Goal: Task Accomplishment & Management: Use online tool/utility

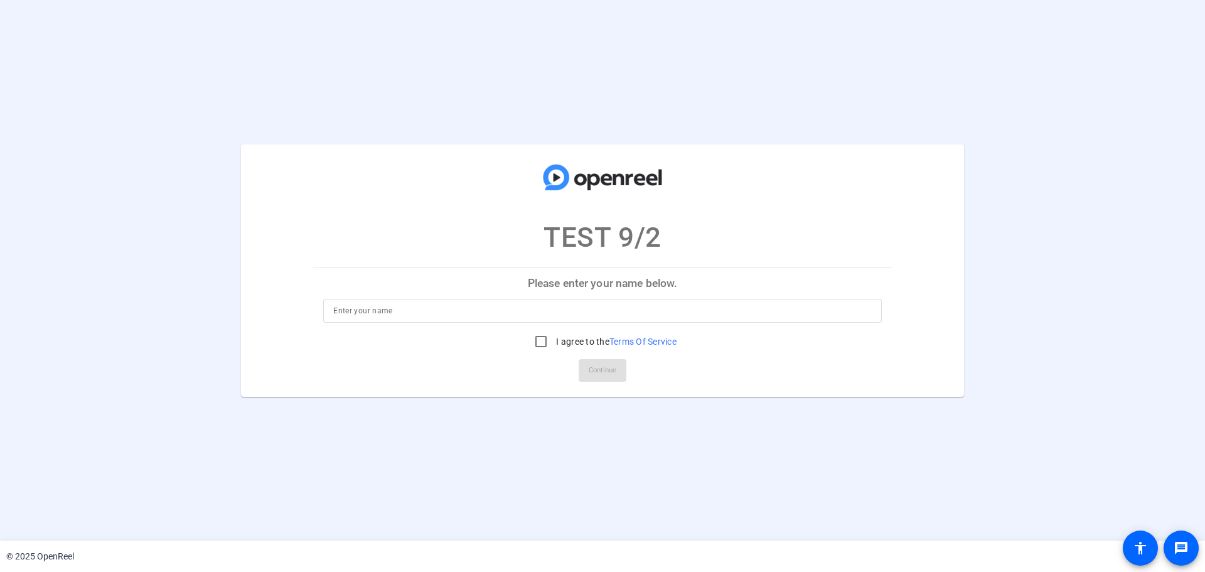
click at [786, 323] on div at bounding box center [602, 330] width 558 height 14
click at [797, 314] on input at bounding box center [602, 310] width 538 height 15
type input "[PERSON_NAME] Roots"
click at [534, 341] on input "I agree to the Terms Of Service" at bounding box center [540, 341] width 25 height 25
checkbox input "true"
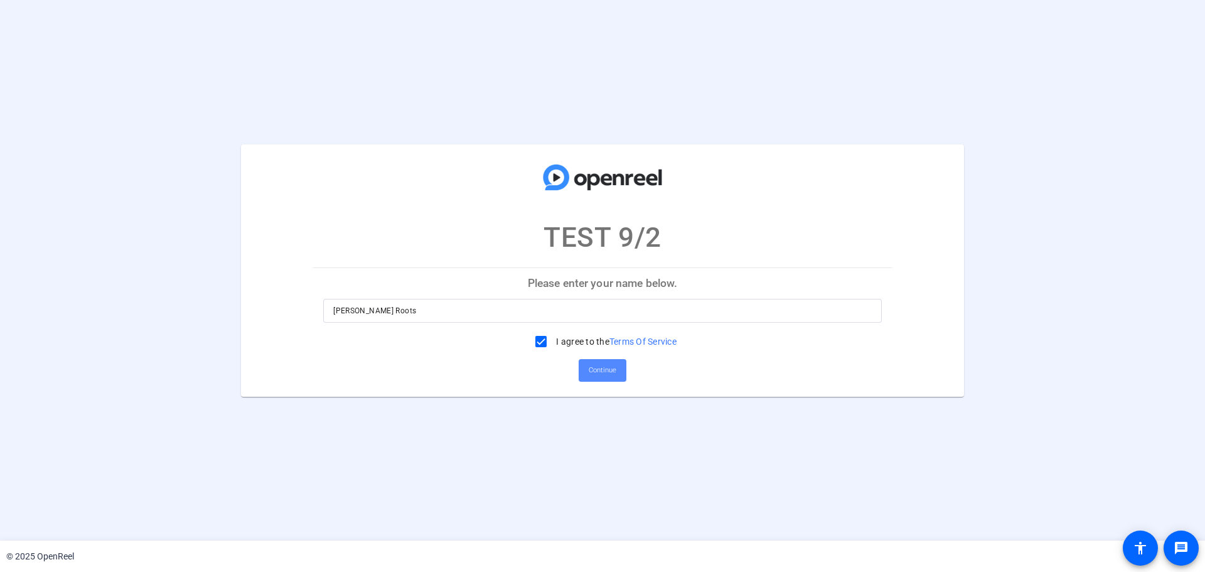
drag, startPoint x: 579, startPoint y: 365, endPoint x: 586, endPoint y: 365, distance: 7.5
click at [582, 365] on span at bounding box center [603, 370] width 48 height 30
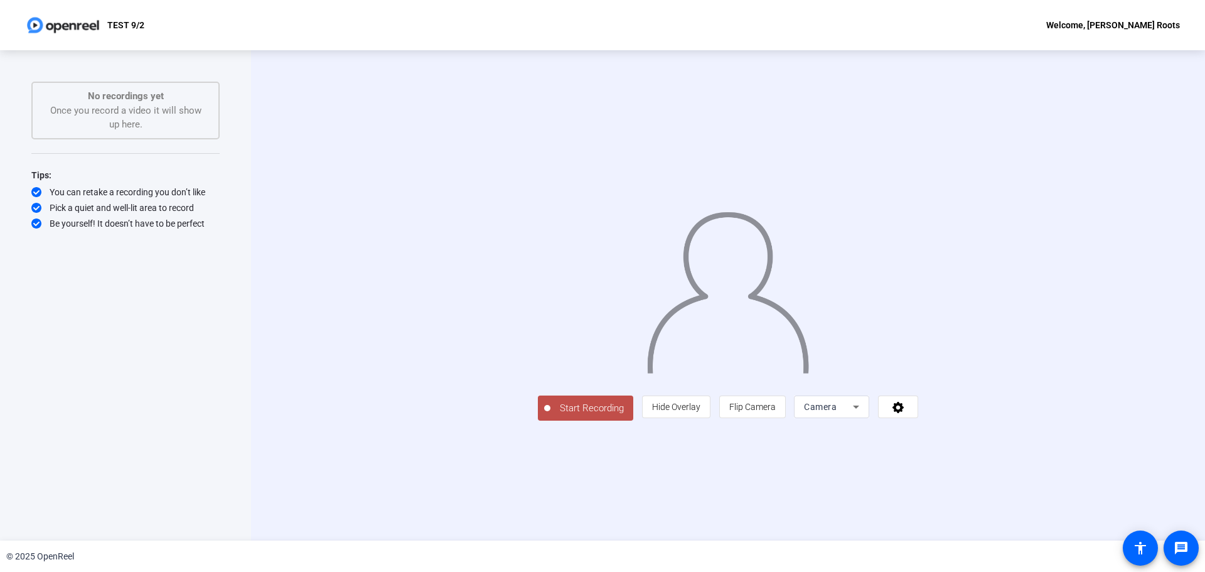
click at [550, 415] on span "Start Recording" at bounding box center [591, 408] width 83 height 14
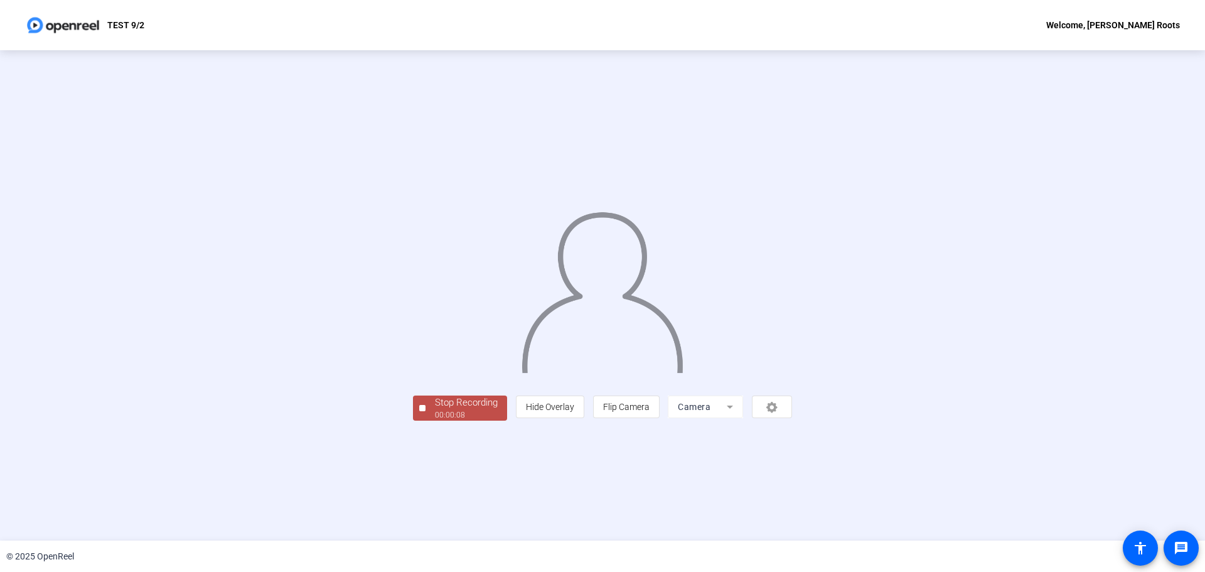
click at [435, 410] on div "Stop Recording" at bounding box center [466, 402] width 63 height 14
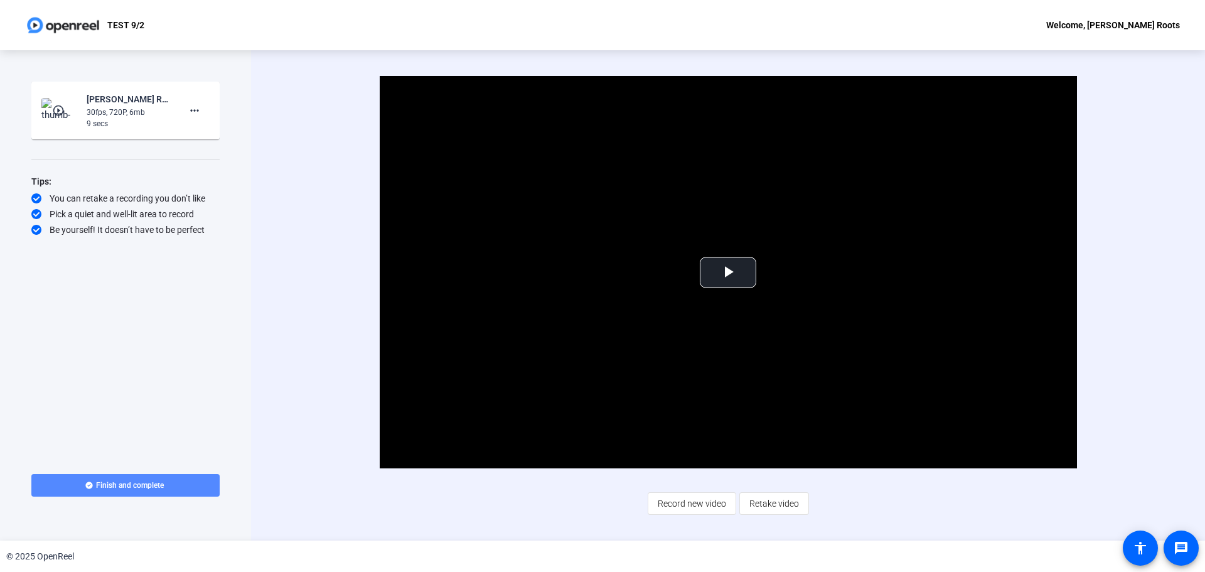
click at [73, 486] on span at bounding box center [125, 485] width 188 height 30
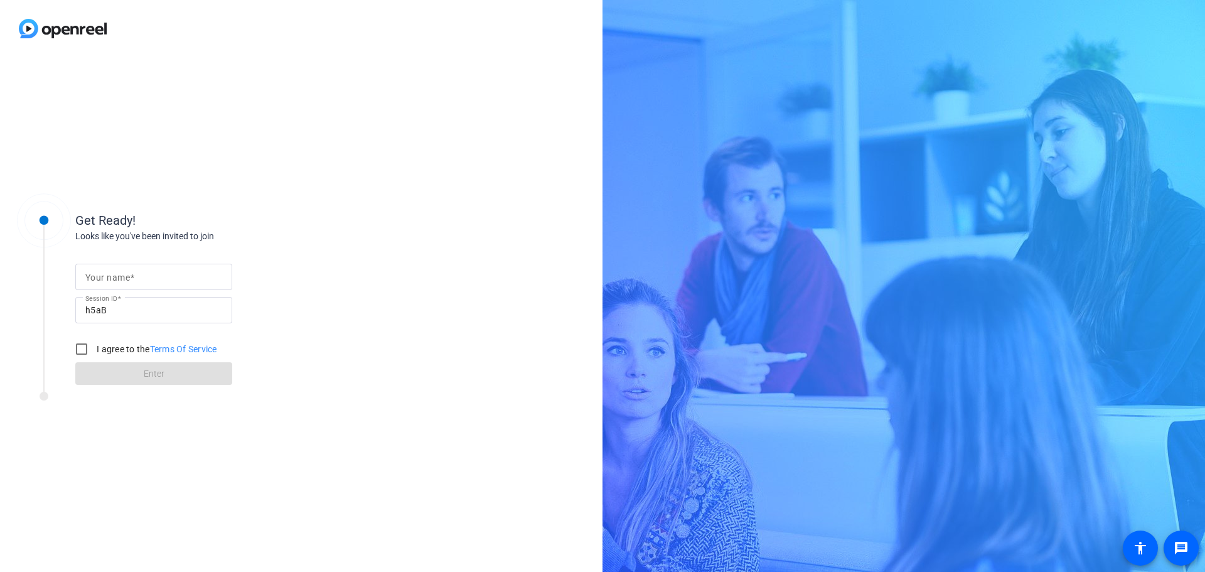
click at [149, 277] on input "Your name" at bounding box center [153, 276] width 137 height 15
type input "[PERSON_NAME] Roots"
click at [97, 342] on div "I agree to the Terms Of Service" at bounding box center [143, 348] width 148 height 25
click at [83, 347] on input "I agree to the Terms Of Service" at bounding box center [81, 348] width 25 height 25
checkbox input "true"
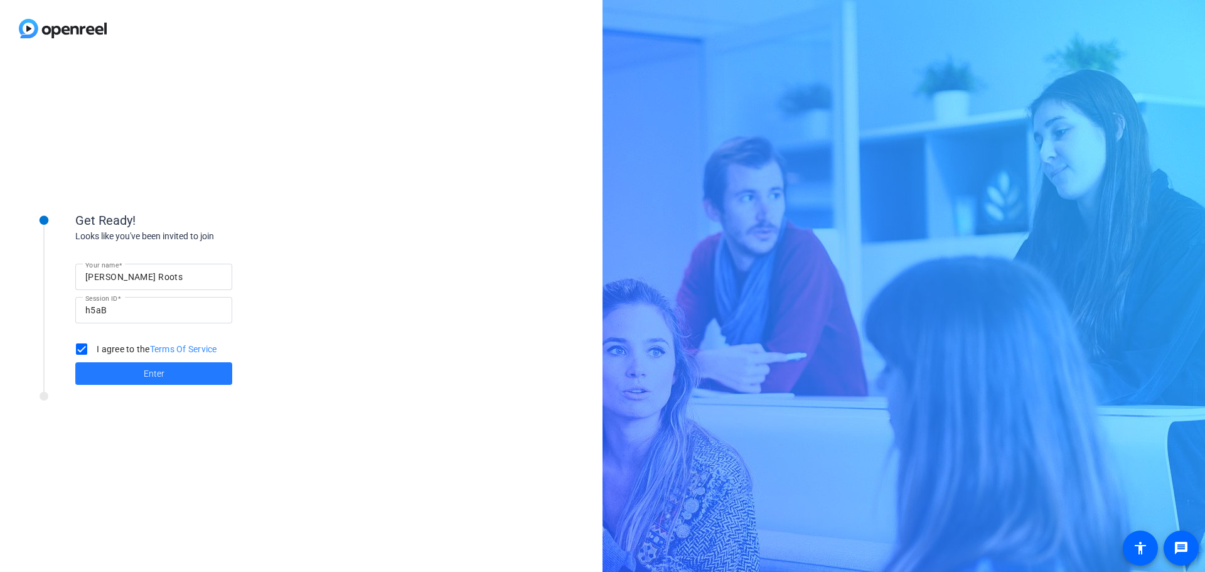
click at [114, 369] on span at bounding box center [153, 373] width 157 height 30
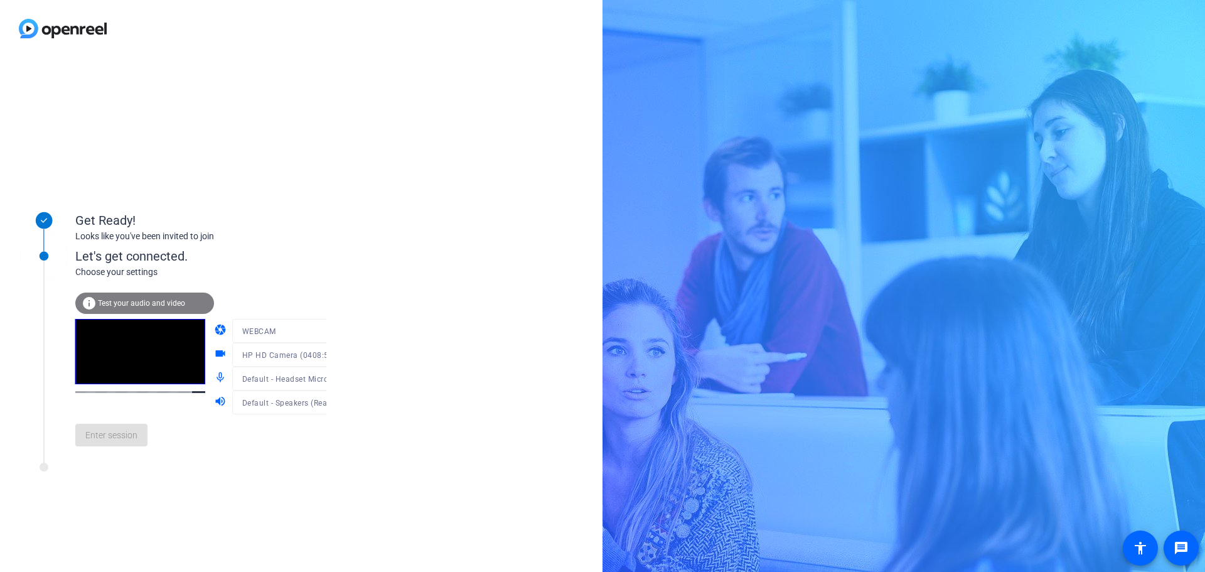
click at [164, 302] on span "Test your audio and video" at bounding box center [141, 303] width 87 height 9
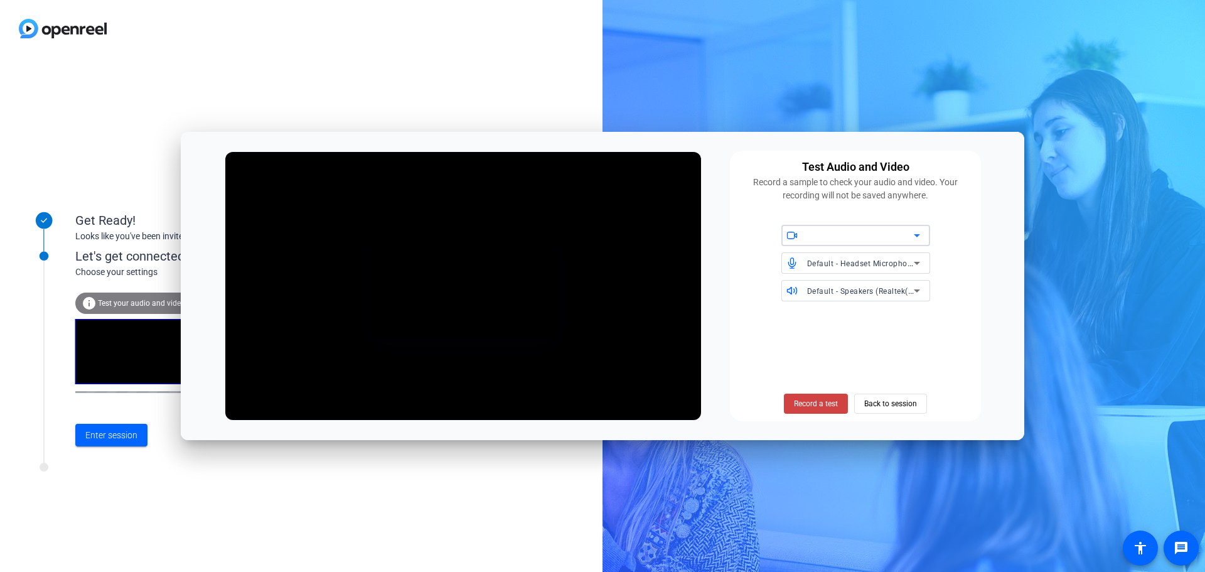
click at [430, 28] on div at bounding box center [301, 28] width 602 height 57
click at [885, 402] on span "Back to session" at bounding box center [890, 404] width 53 height 24
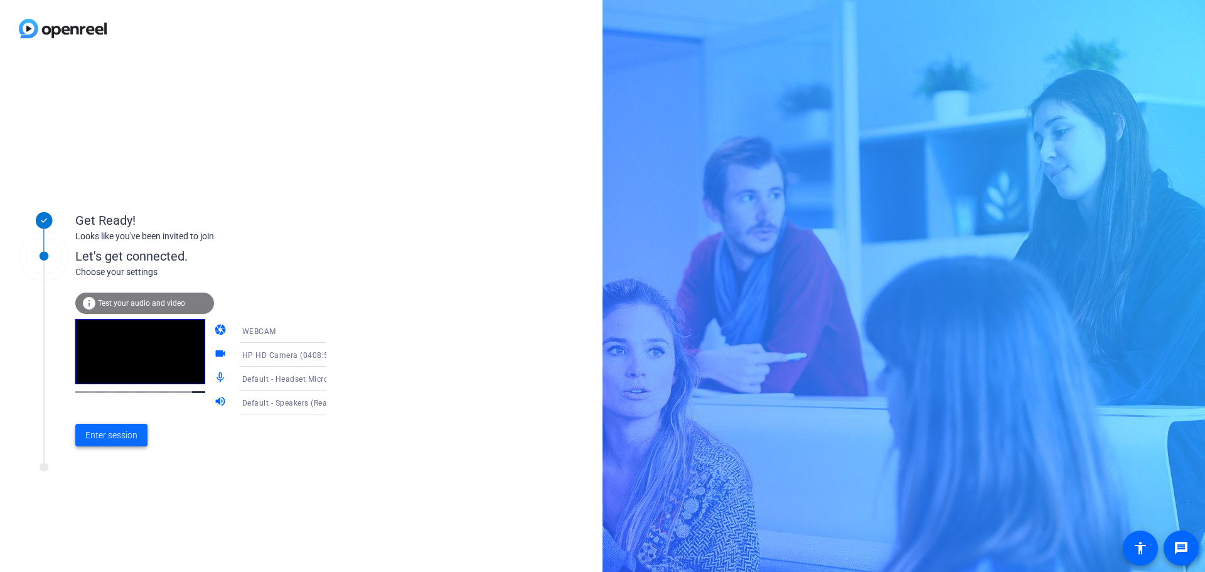
click at [88, 439] on span "Enter session" at bounding box center [111, 435] width 52 height 13
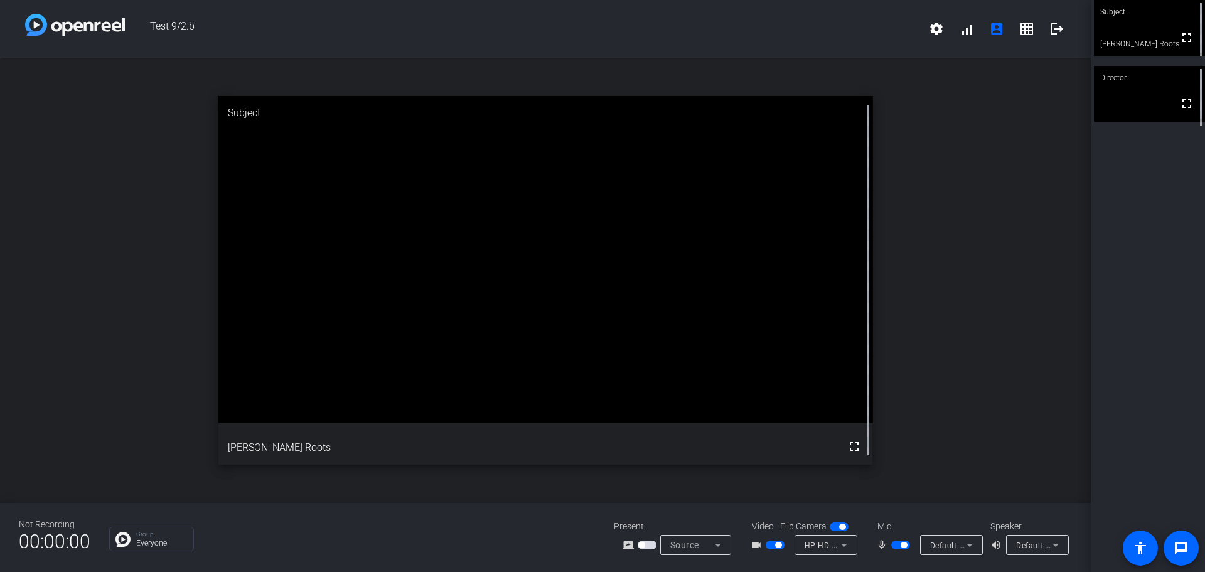
click at [523, 287] on video at bounding box center [545, 259] width 654 height 327
click at [542, 284] on video at bounding box center [545, 259] width 654 height 327
click at [938, 24] on mat-icon "settings" at bounding box center [936, 28] width 15 height 15
click at [838, 30] on div at bounding box center [602, 286] width 1205 height 572
click at [1031, 27] on mat-icon "grid_on" at bounding box center [1026, 28] width 15 height 15
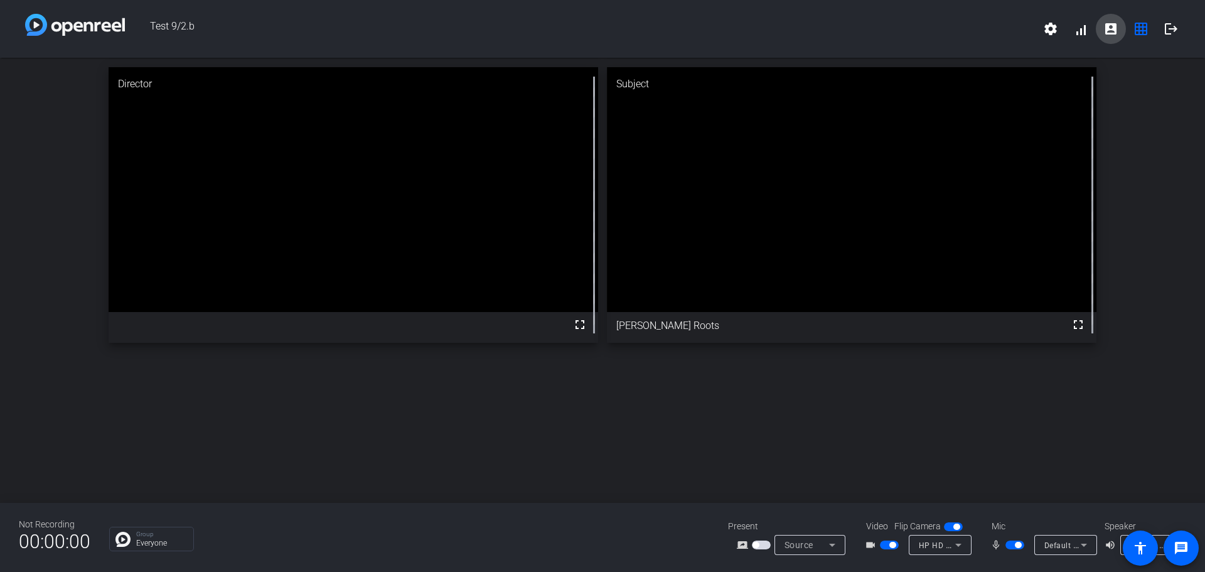
click at [1117, 20] on span at bounding box center [1111, 29] width 30 height 30
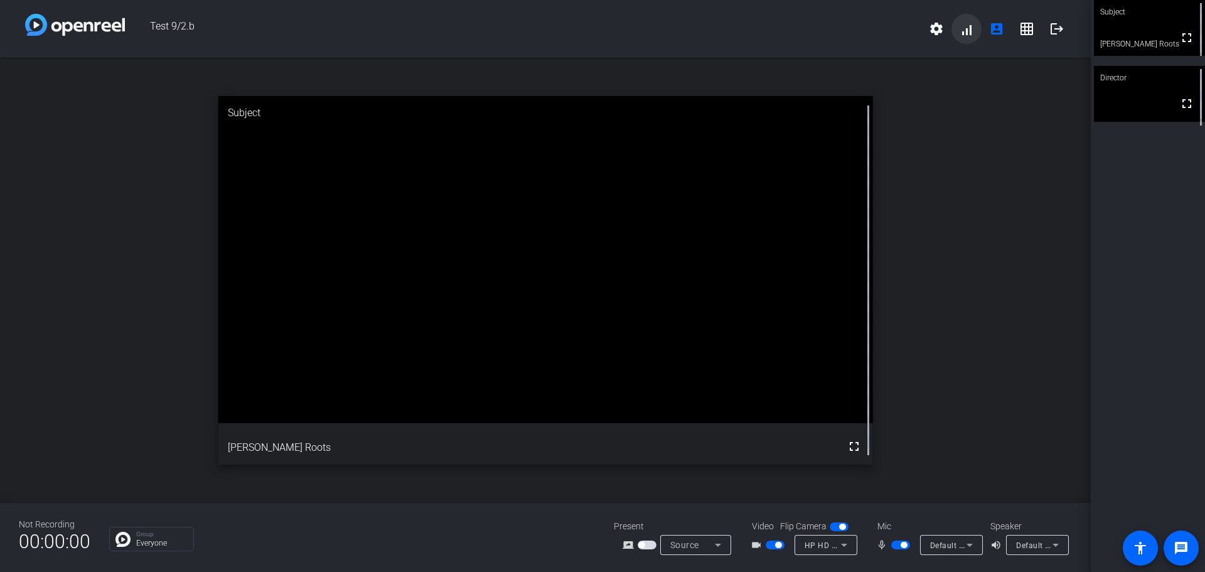
click at [961, 26] on span at bounding box center [966, 29] width 30 height 30
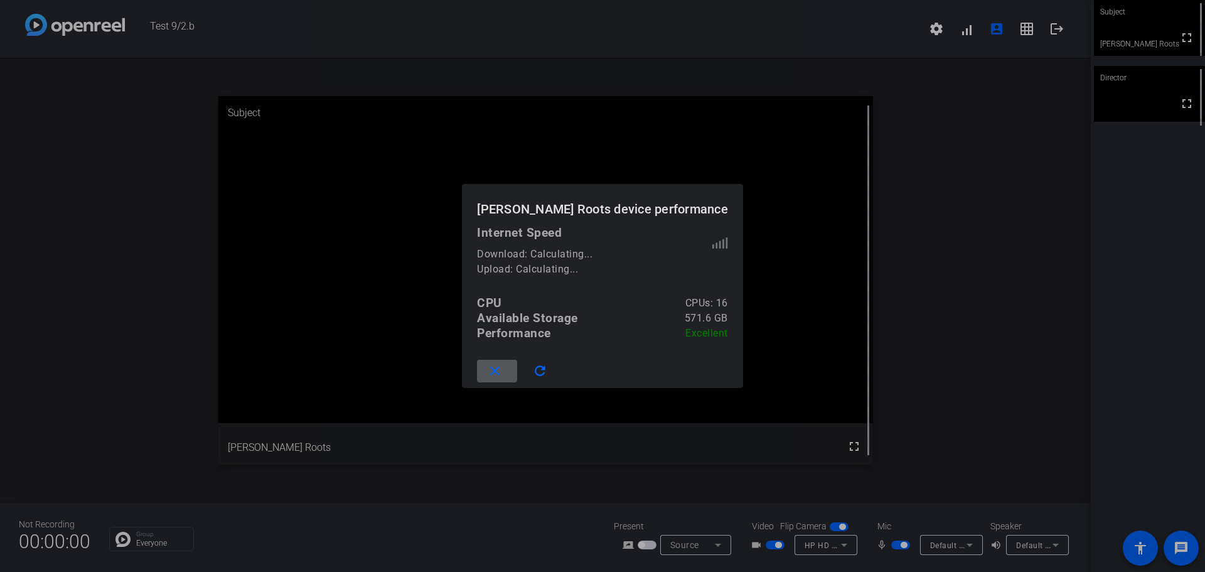
click at [906, 50] on div at bounding box center [602, 286] width 1205 height 572
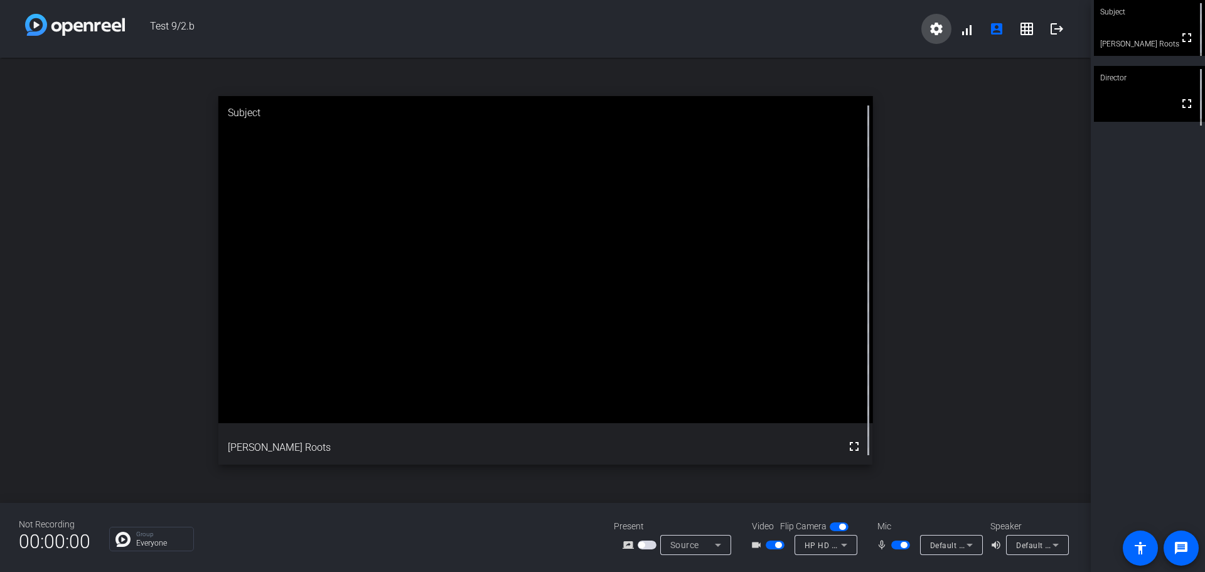
click at [926, 31] on span at bounding box center [936, 29] width 30 height 30
click at [1060, 31] on div at bounding box center [602, 286] width 1205 height 572
click at [1058, 31] on mat-icon "logout" at bounding box center [1056, 28] width 15 height 15
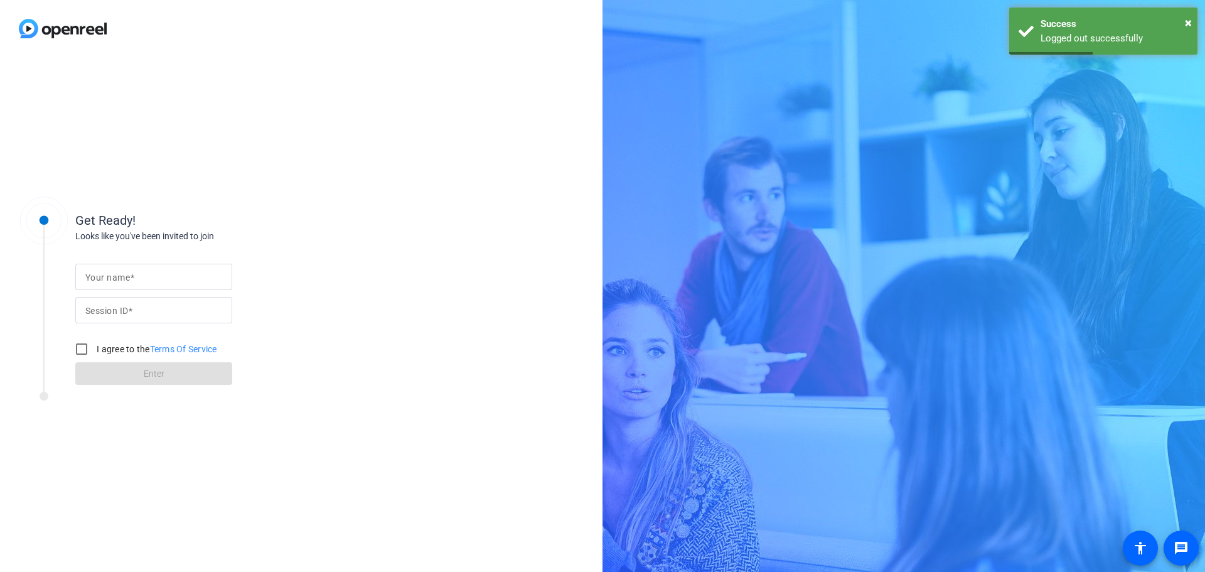
click at [167, 268] on div at bounding box center [153, 277] width 137 height 26
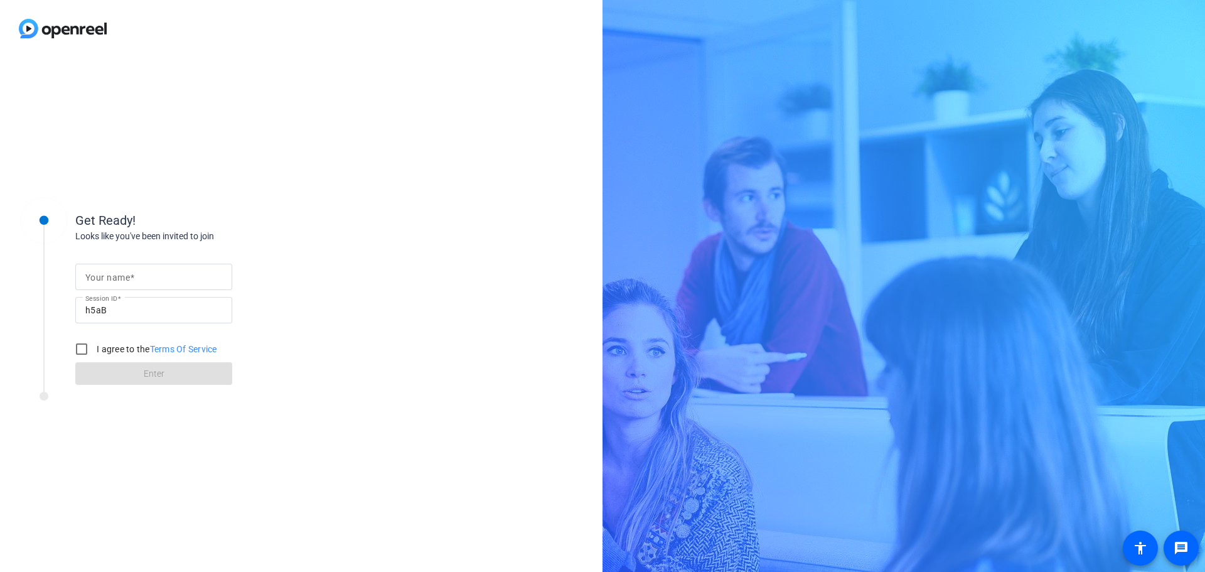
click at [149, 274] on input "Your name" at bounding box center [153, 276] width 137 height 15
type input "[PERSON_NAME] Roots"
click at [97, 343] on label "I agree to the Terms Of Service" at bounding box center [155, 349] width 123 height 13
click at [94, 343] on input "I agree to the Terms Of Service" at bounding box center [81, 348] width 25 height 25
checkbox input "true"
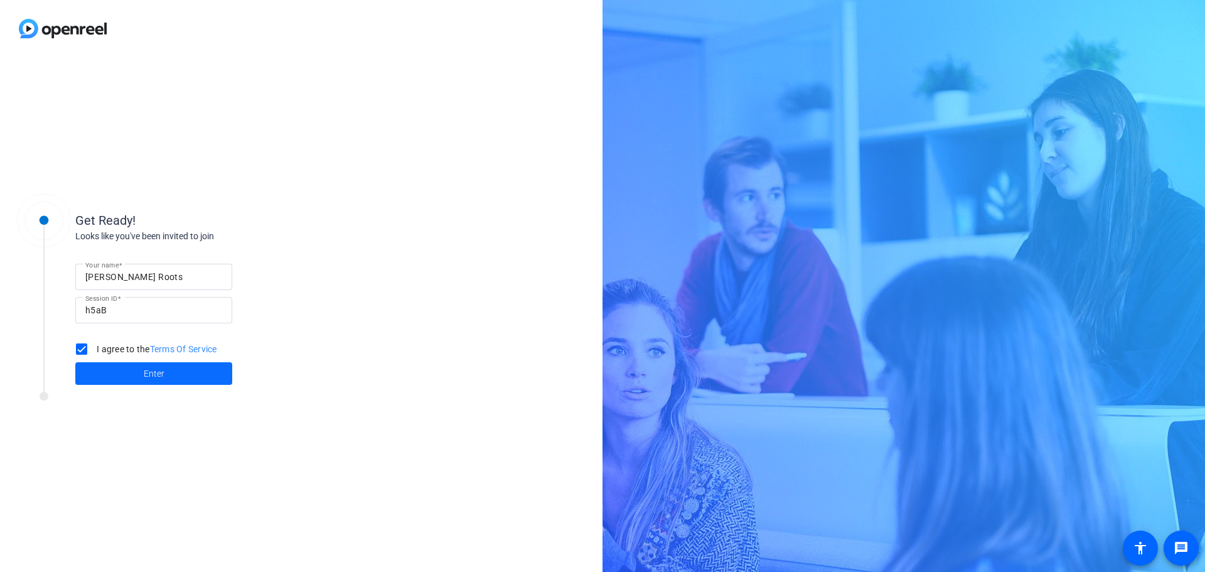
click at [109, 374] on span at bounding box center [153, 373] width 157 height 30
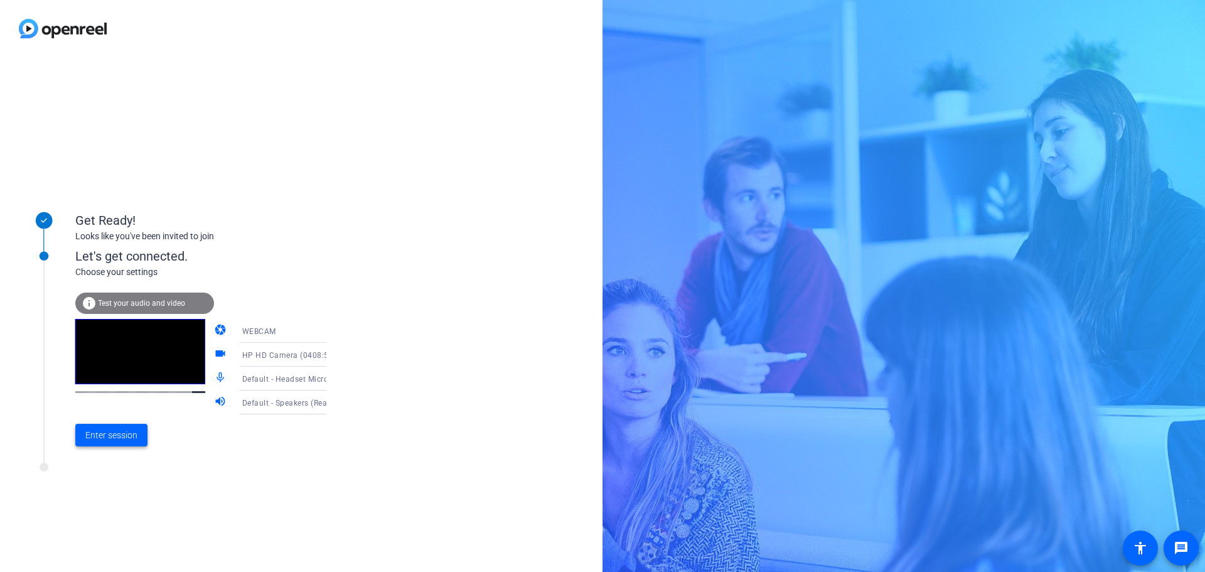
click at [107, 441] on span "Enter session" at bounding box center [111, 435] width 52 height 13
